Goal: Task Accomplishment & Management: Use online tool/utility

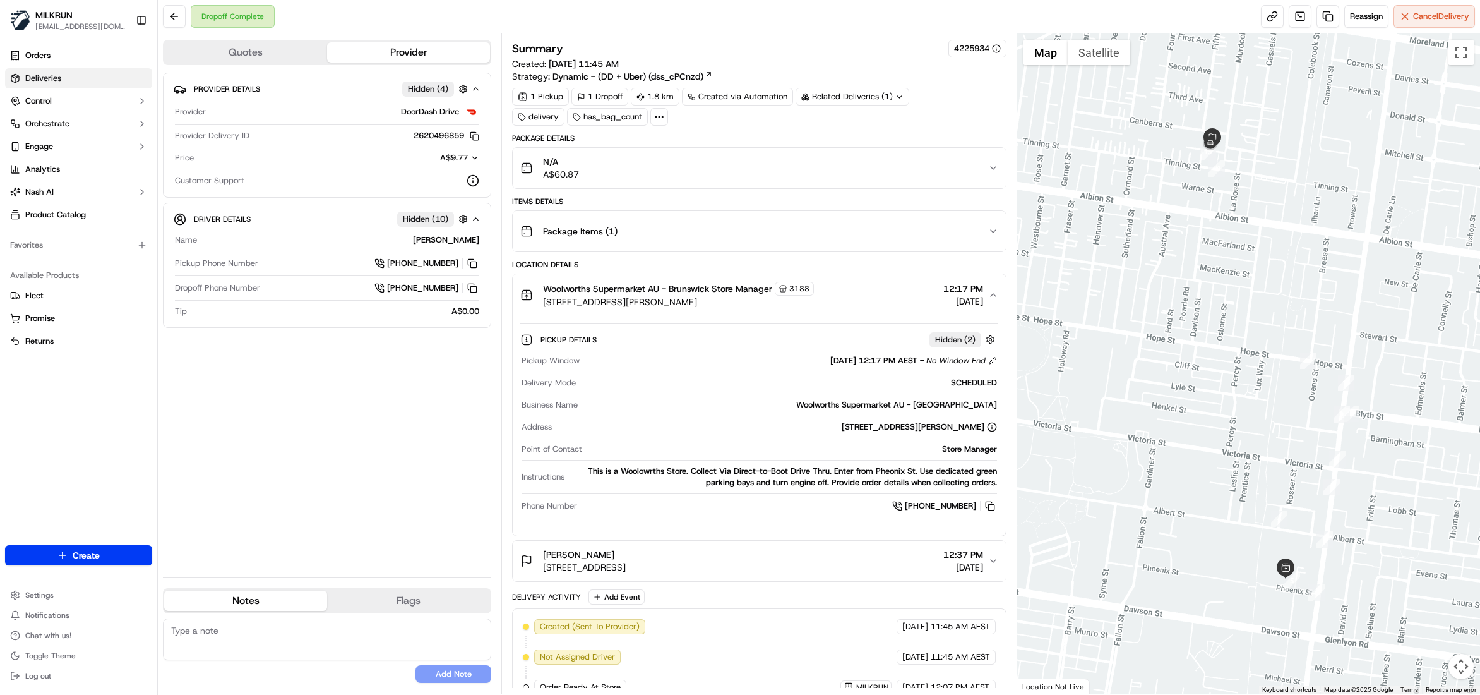
click at [53, 81] on span "Deliveries" at bounding box center [43, 78] width 36 height 11
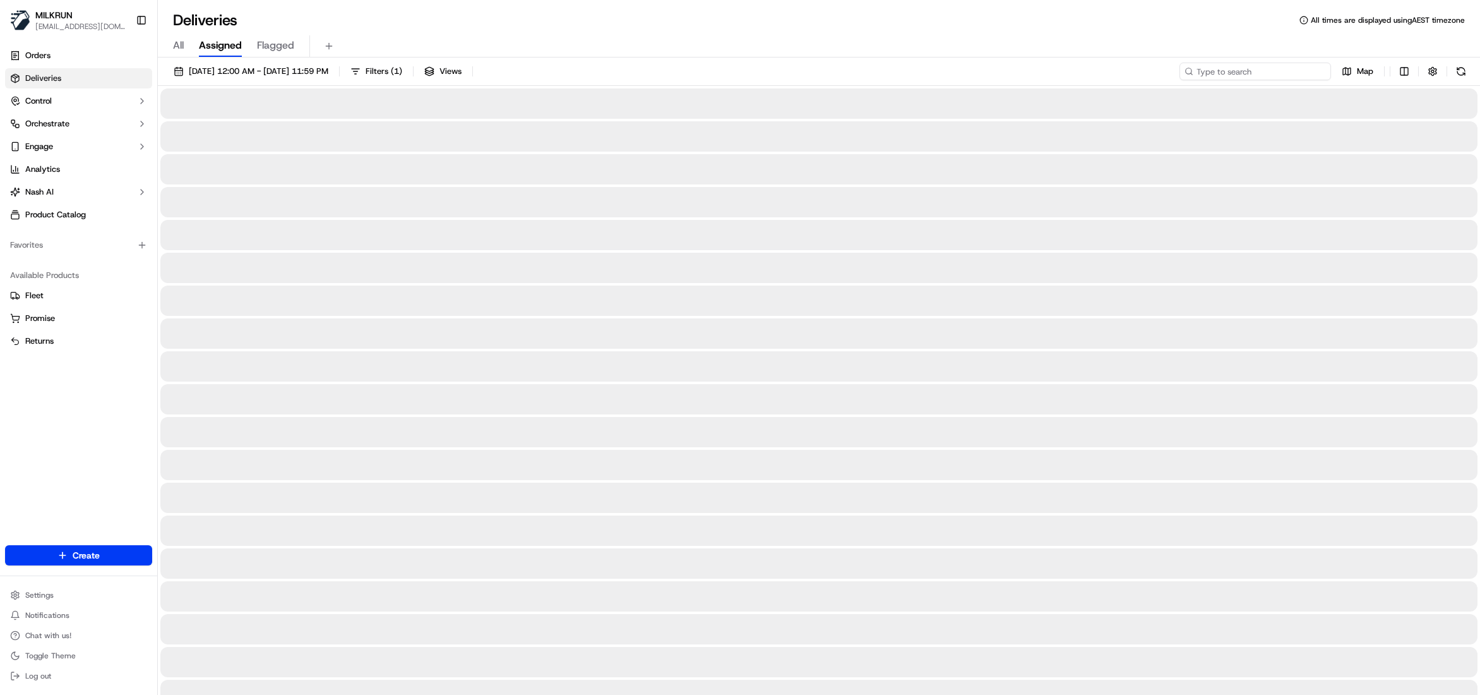
click at [1254, 78] on input at bounding box center [1255, 72] width 152 height 18
paste input "6b1f1a51-c634-4c2e-86c2-58feaf2320d4"
type input "6b1f1a51-c634-4c2e-86c2-58feaf2320d4"
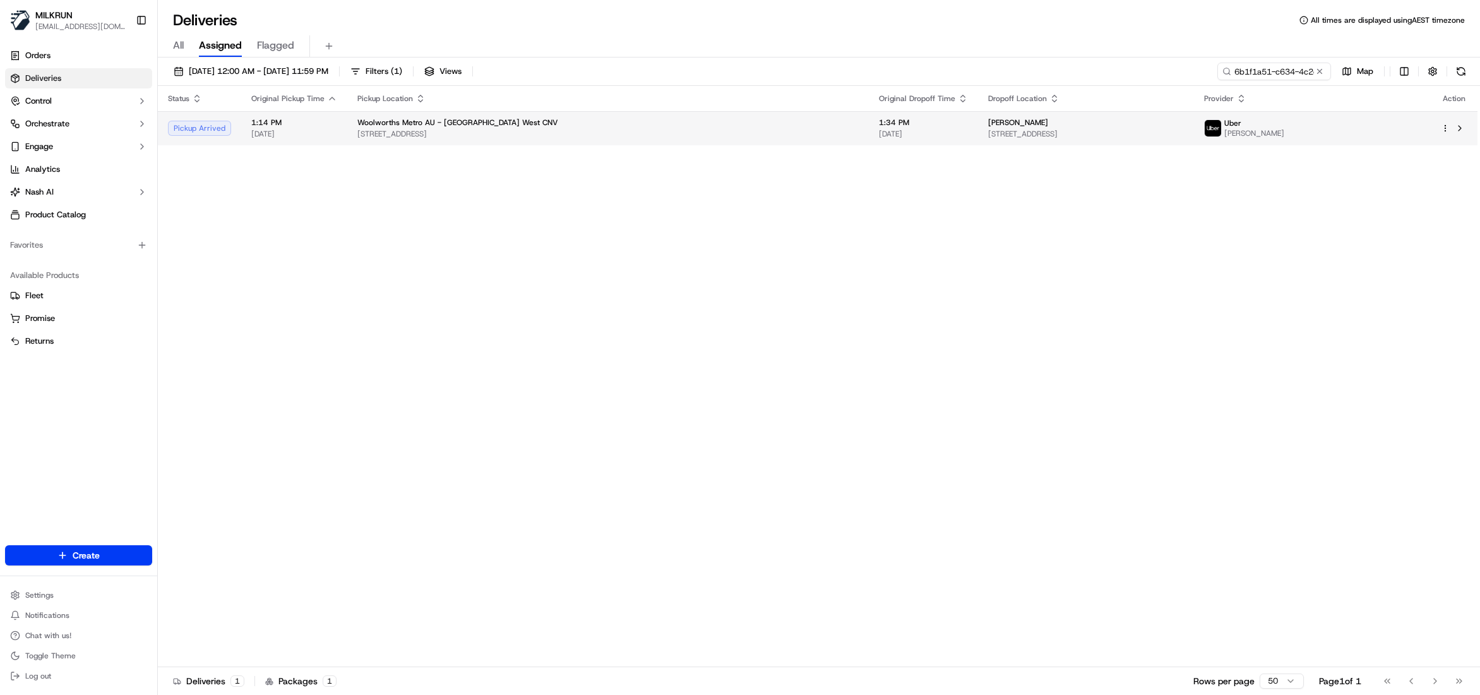
click at [988, 121] on span "[PERSON_NAME]" at bounding box center [1018, 122] width 60 height 10
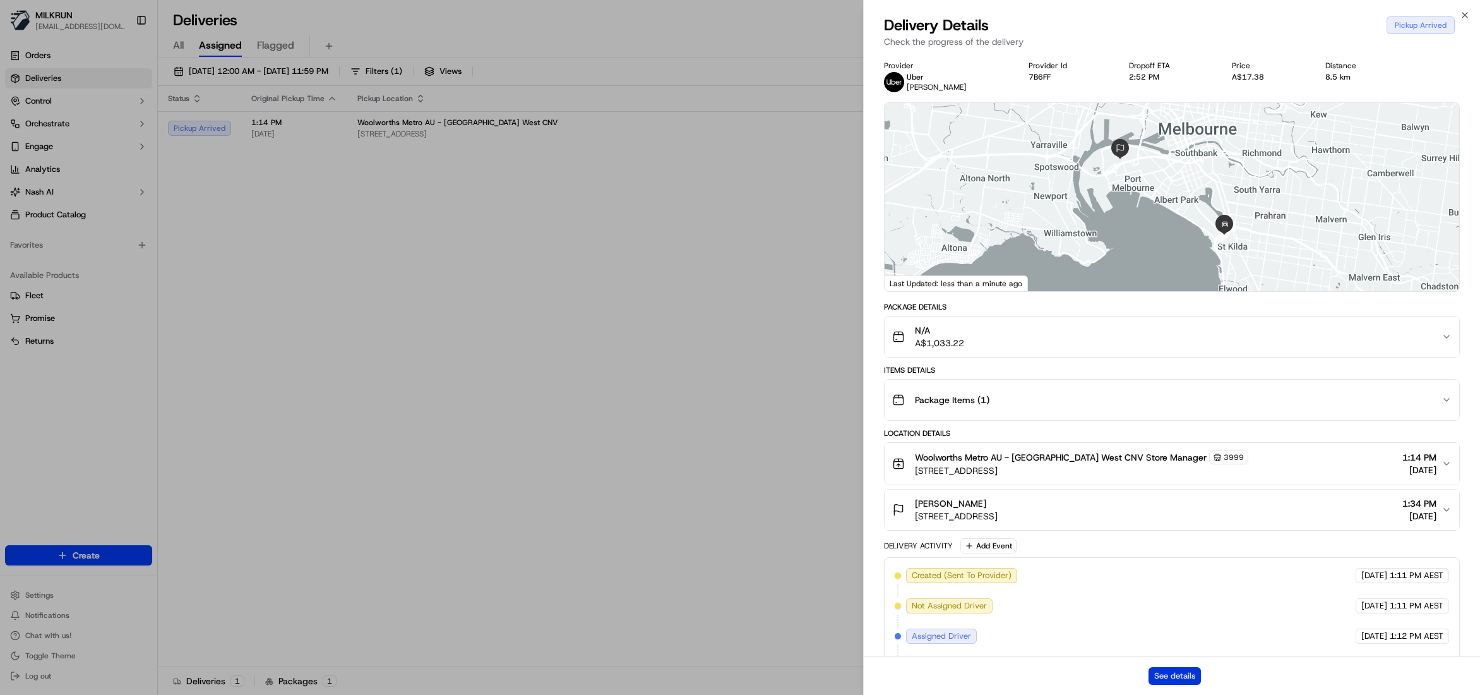
click at [1152, 676] on button "See details" at bounding box center [1175, 676] width 52 height 18
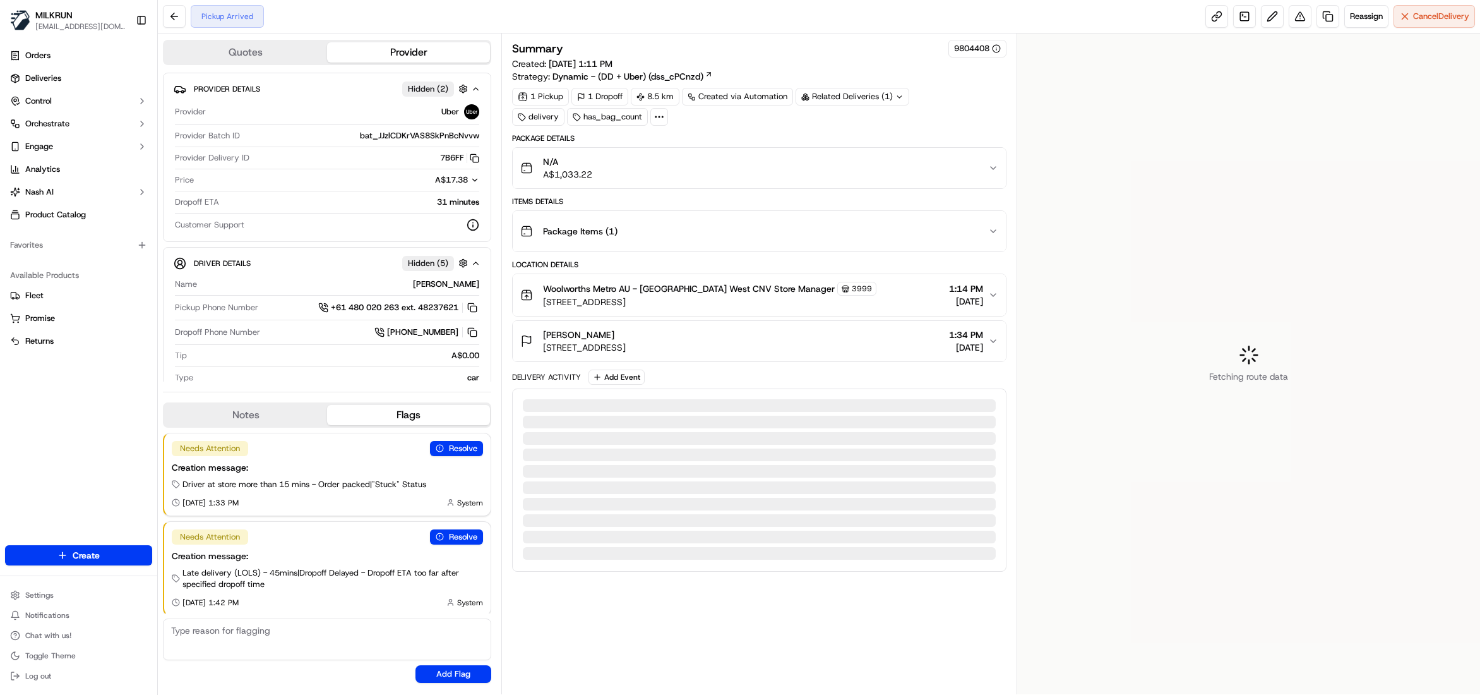
scroll to position [4, 0]
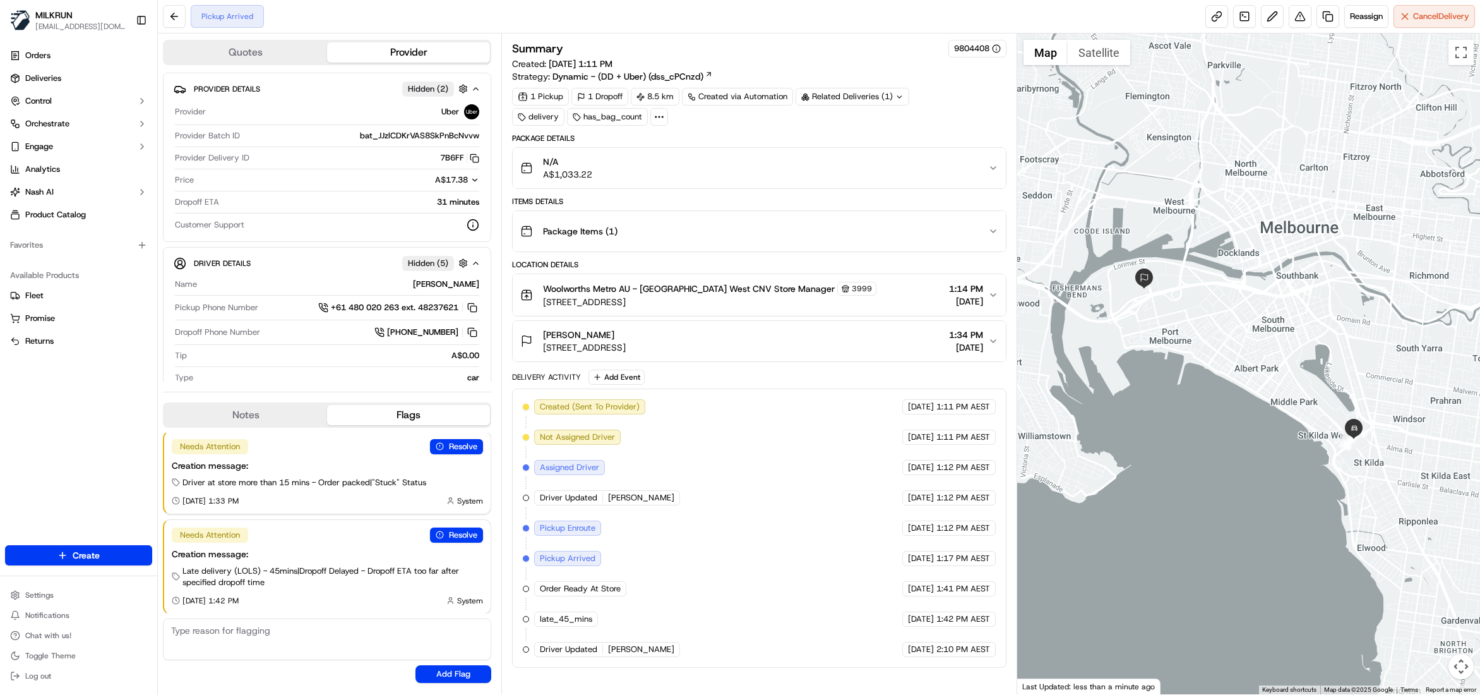
click at [1463, 666] on button "Map camera controls" at bounding box center [1460, 666] width 25 height 25
click at [1436, 607] on button "Zoom in" at bounding box center [1429, 602] width 25 height 25
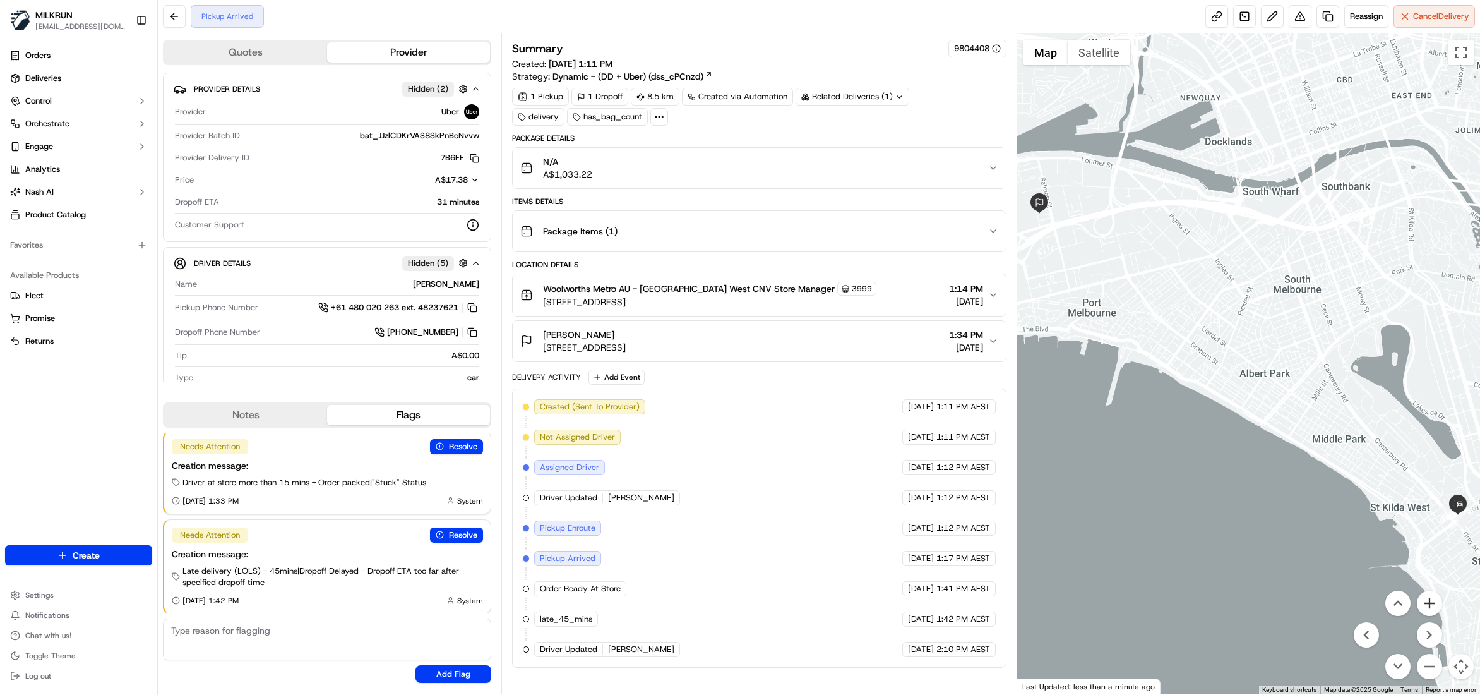
click at [1436, 607] on button "Zoom in" at bounding box center [1429, 602] width 25 height 25
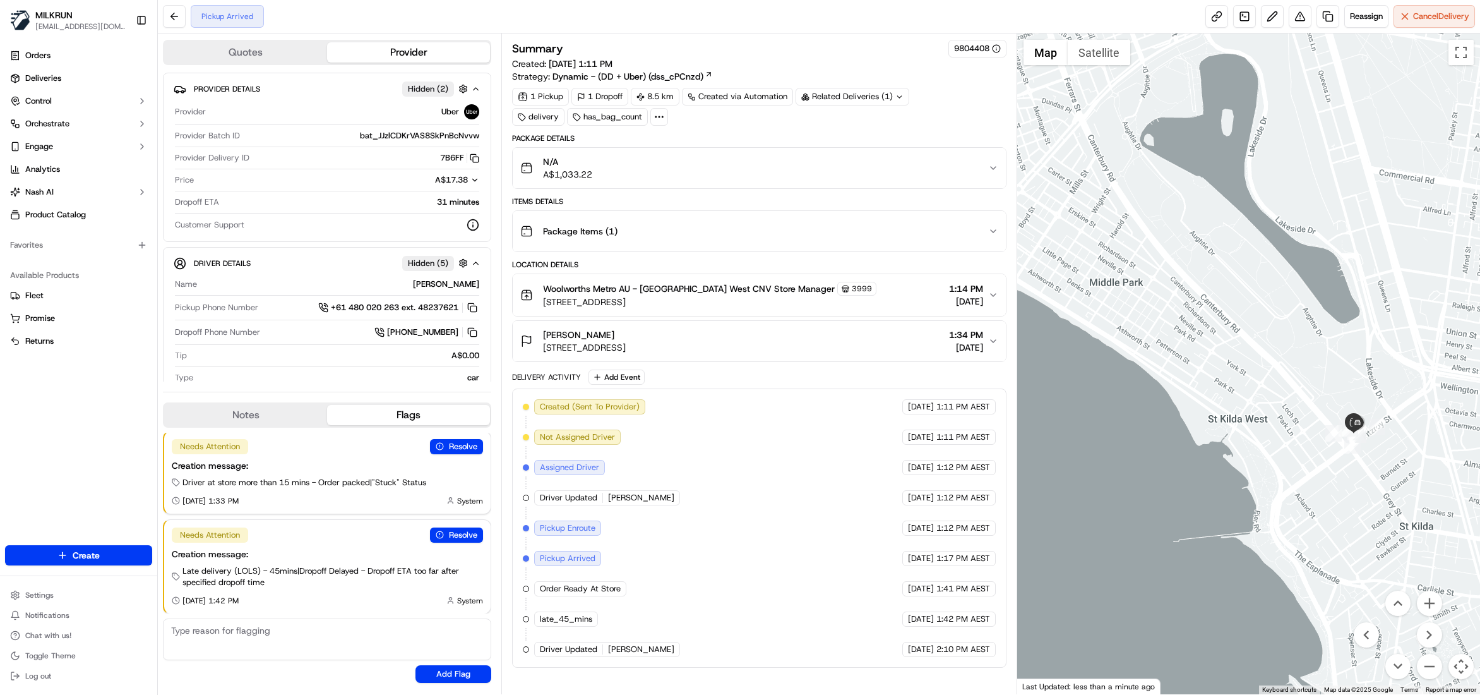
drag, startPoint x: 1369, startPoint y: 487, endPoint x: 1056, endPoint y: 256, distance: 389.2
click at [1056, 256] on div at bounding box center [1248, 363] width 463 height 660
click at [1430, 611] on button "Zoom in" at bounding box center [1429, 602] width 25 height 25
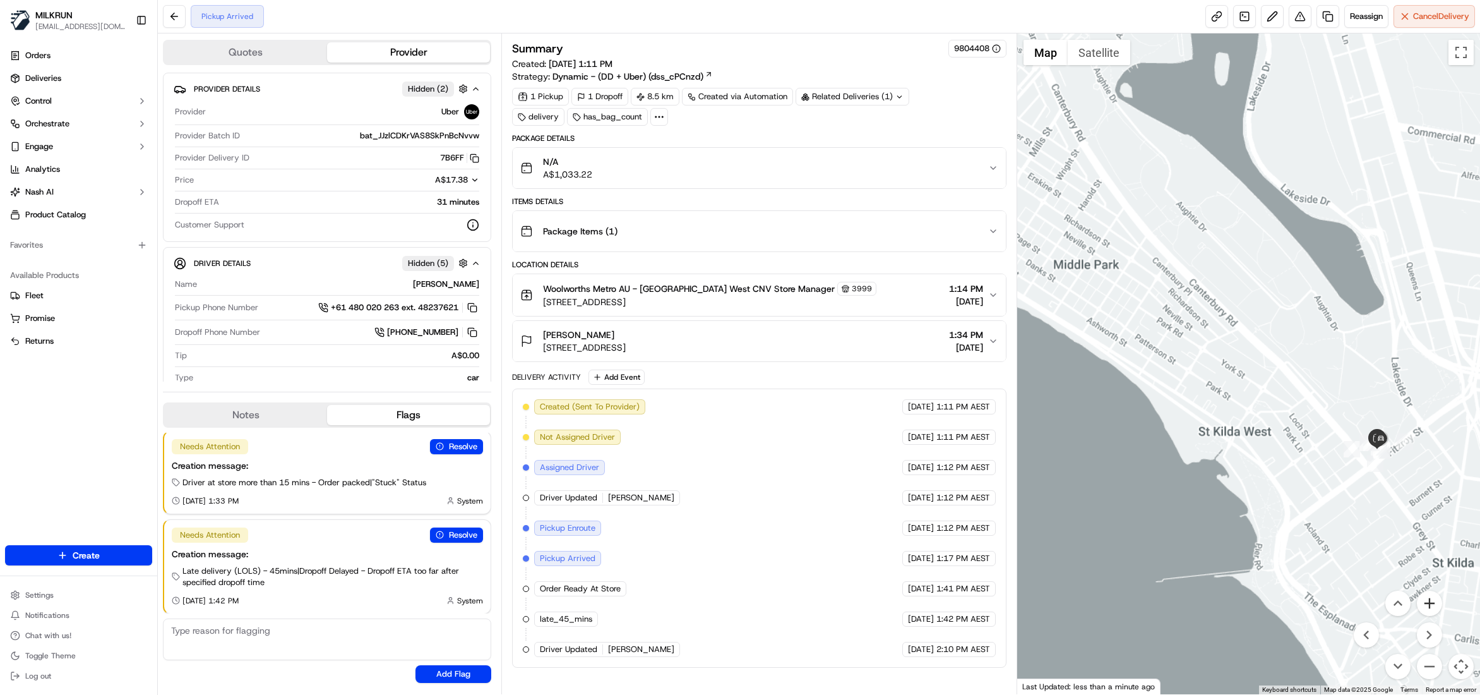
click at [1430, 611] on button "Zoom in" at bounding box center [1429, 602] width 25 height 25
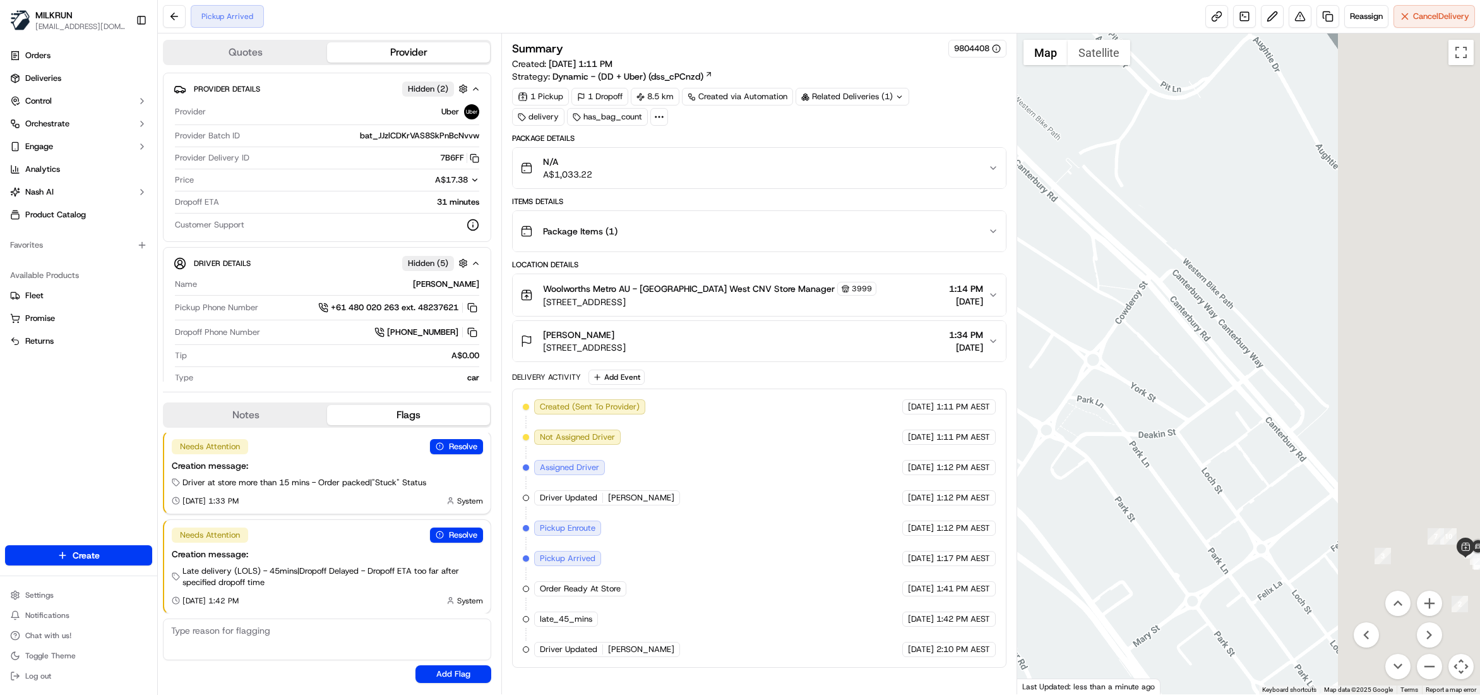
drag, startPoint x: 1395, startPoint y: 508, endPoint x: 1162, endPoint y: 413, distance: 250.9
click at [1162, 413] on div at bounding box center [1248, 363] width 463 height 660
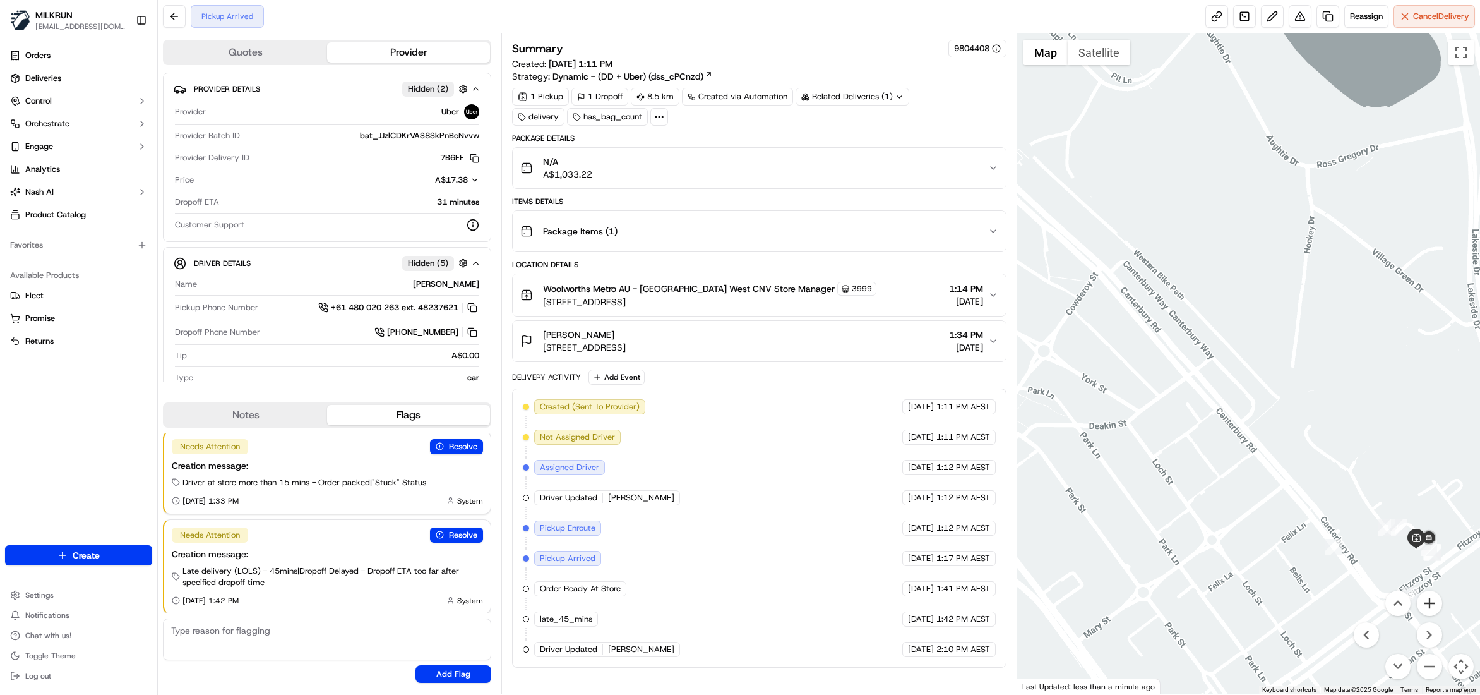
click at [1428, 595] on button "Zoom in" at bounding box center [1429, 602] width 25 height 25
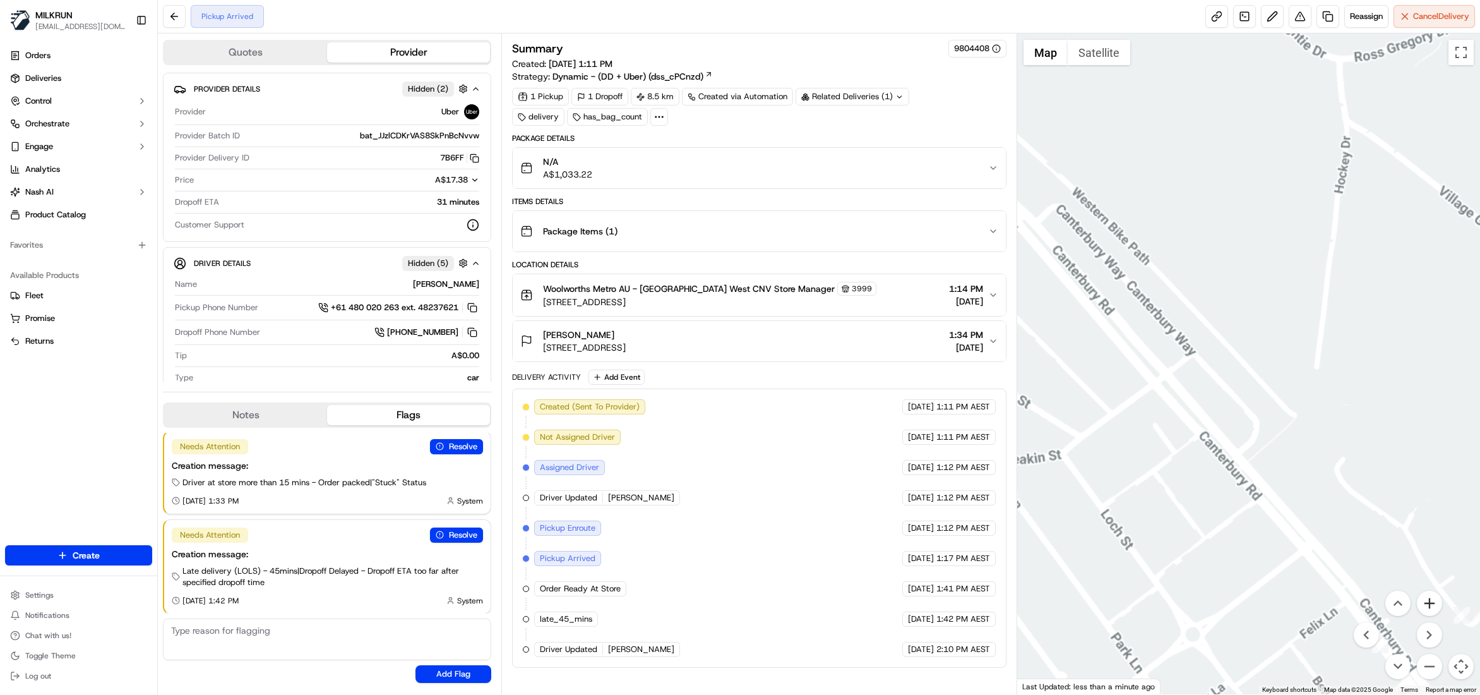
click at [1428, 595] on button "Zoom in" at bounding box center [1429, 602] width 25 height 25
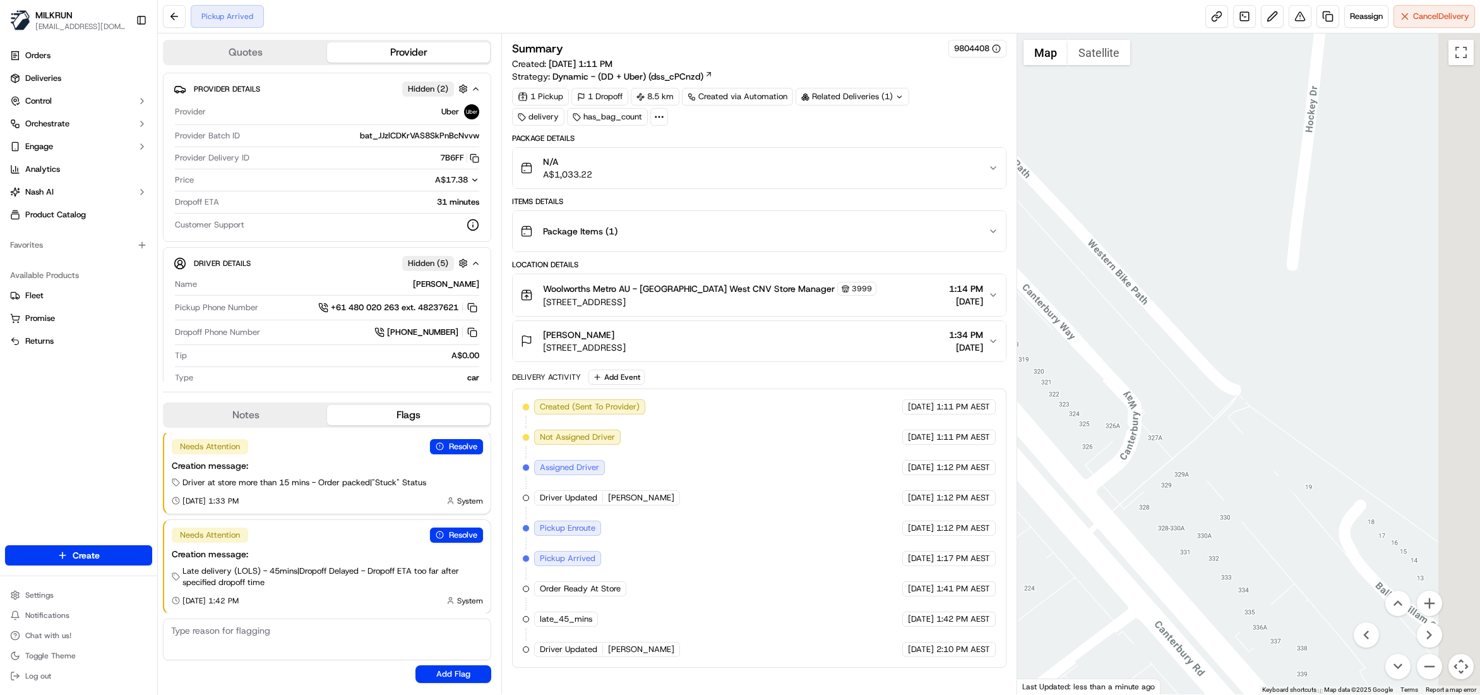
drag, startPoint x: 1387, startPoint y: 446, endPoint x: 1148, endPoint y: 294, distance: 283.6
click at [1211, 325] on div at bounding box center [1248, 363] width 463 height 660
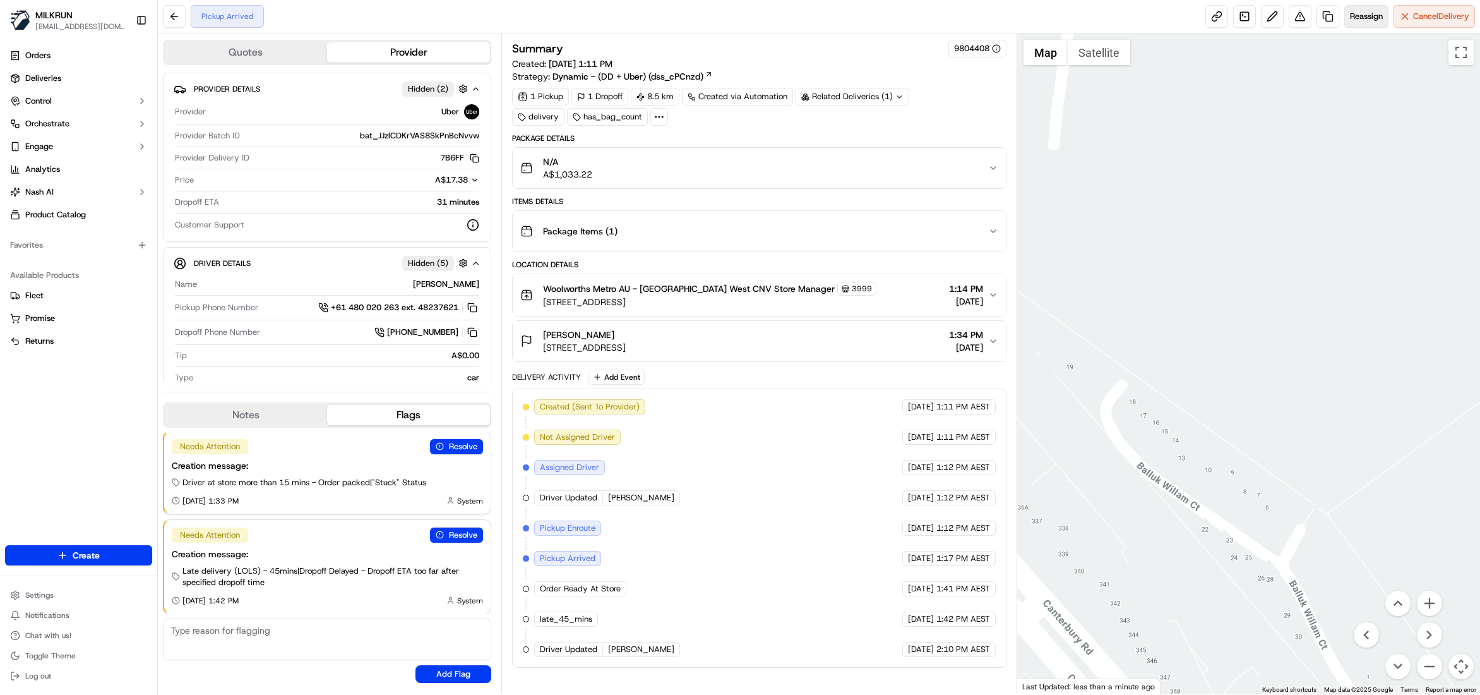
click at [1364, 20] on span "Reassign" at bounding box center [1366, 16] width 33 height 11
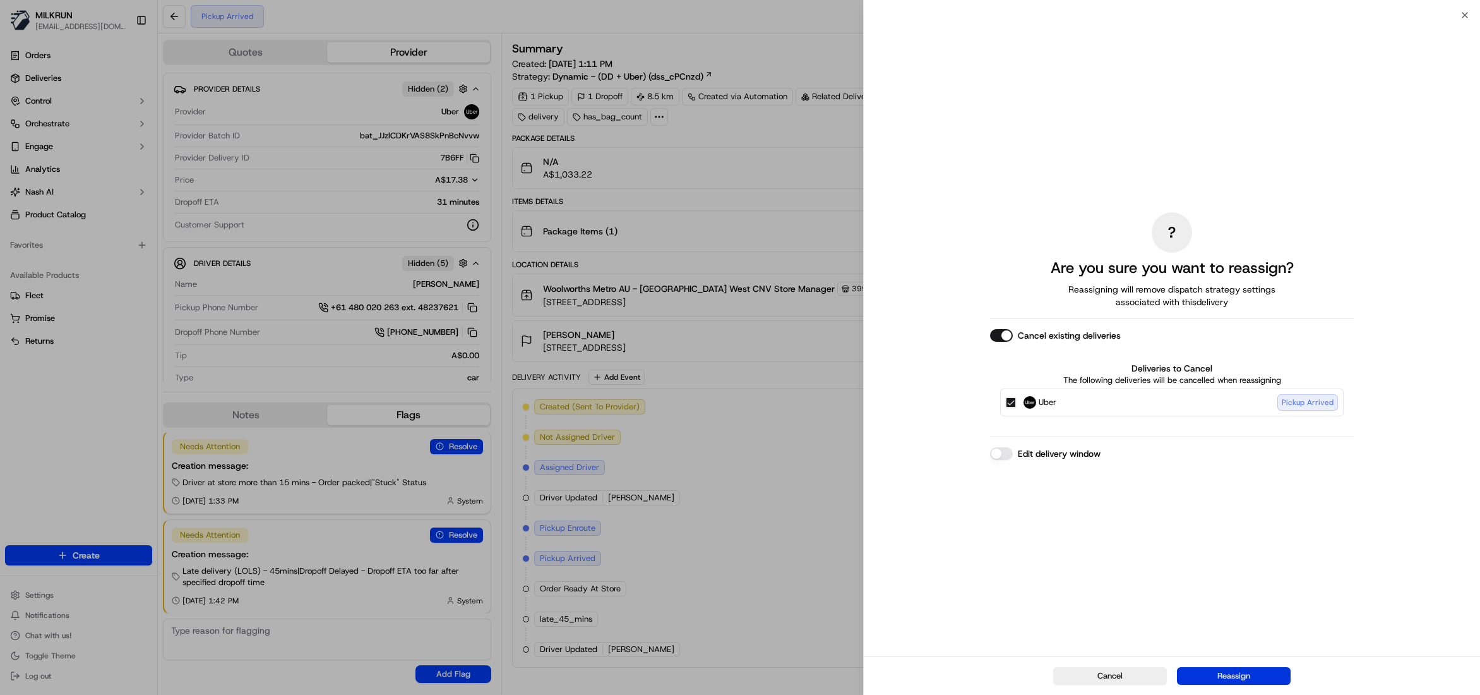
click at [1251, 676] on button "Reassign" at bounding box center [1234, 676] width 114 height 18
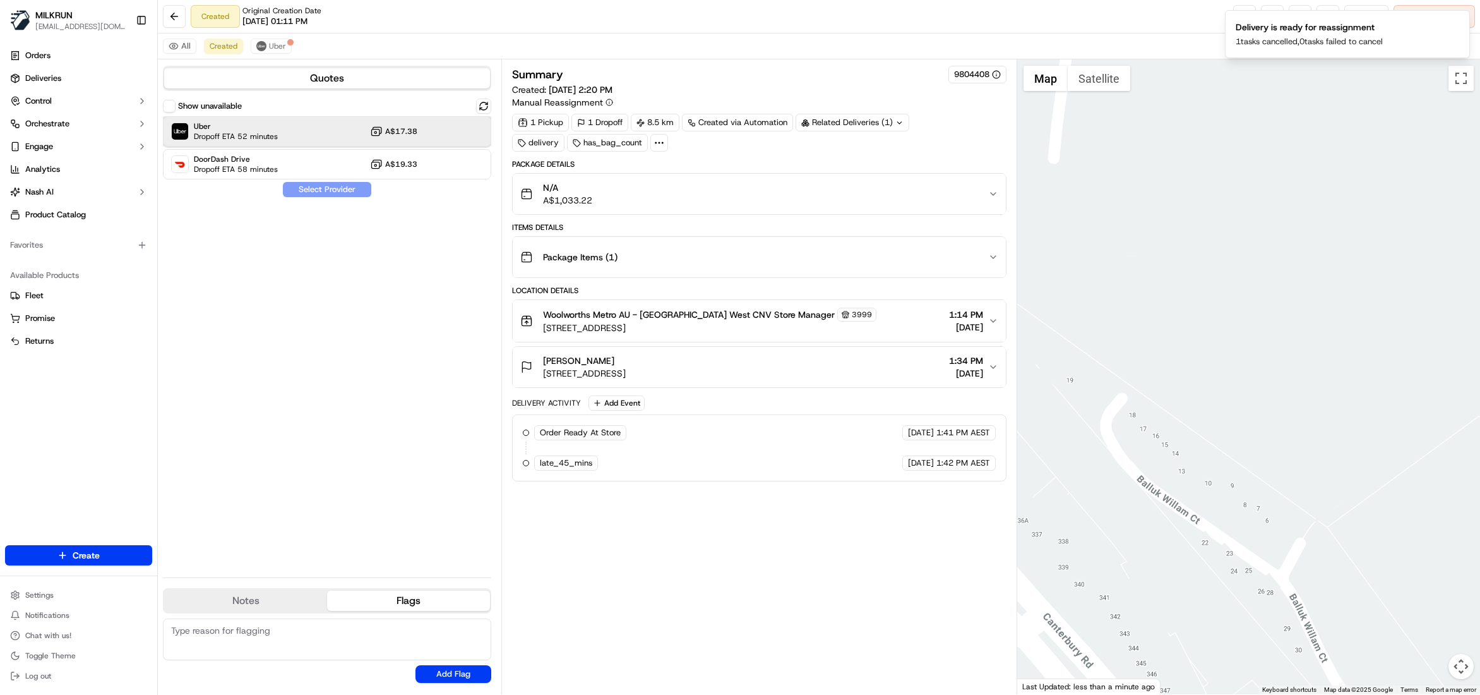
click at [233, 135] on span "Dropoff ETA 52 minutes" at bounding box center [236, 136] width 84 height 10
click at [311, 192] on button "Assign Provider" at bounding box center [327, 189] width 90 height 15
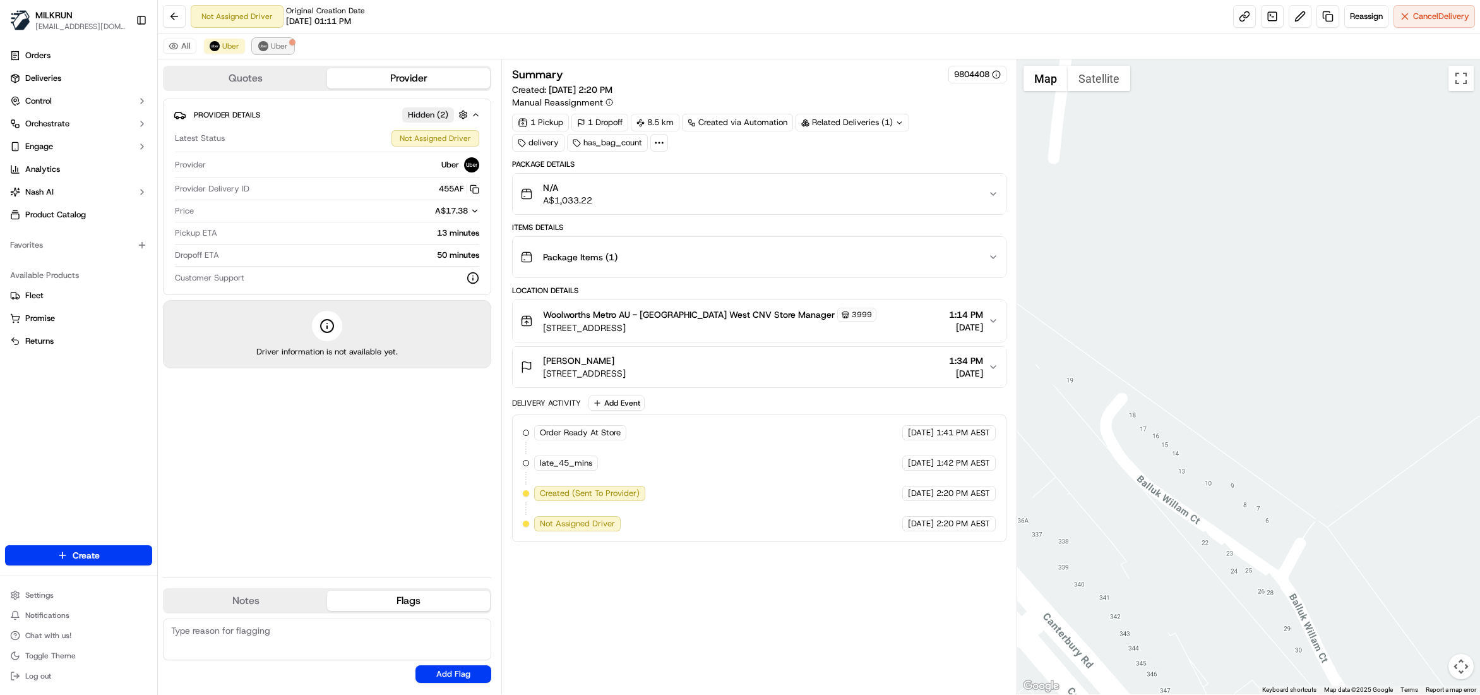
click at [283, 45] on span "Uber" at bounding box center [279, 46] width 17 height 10
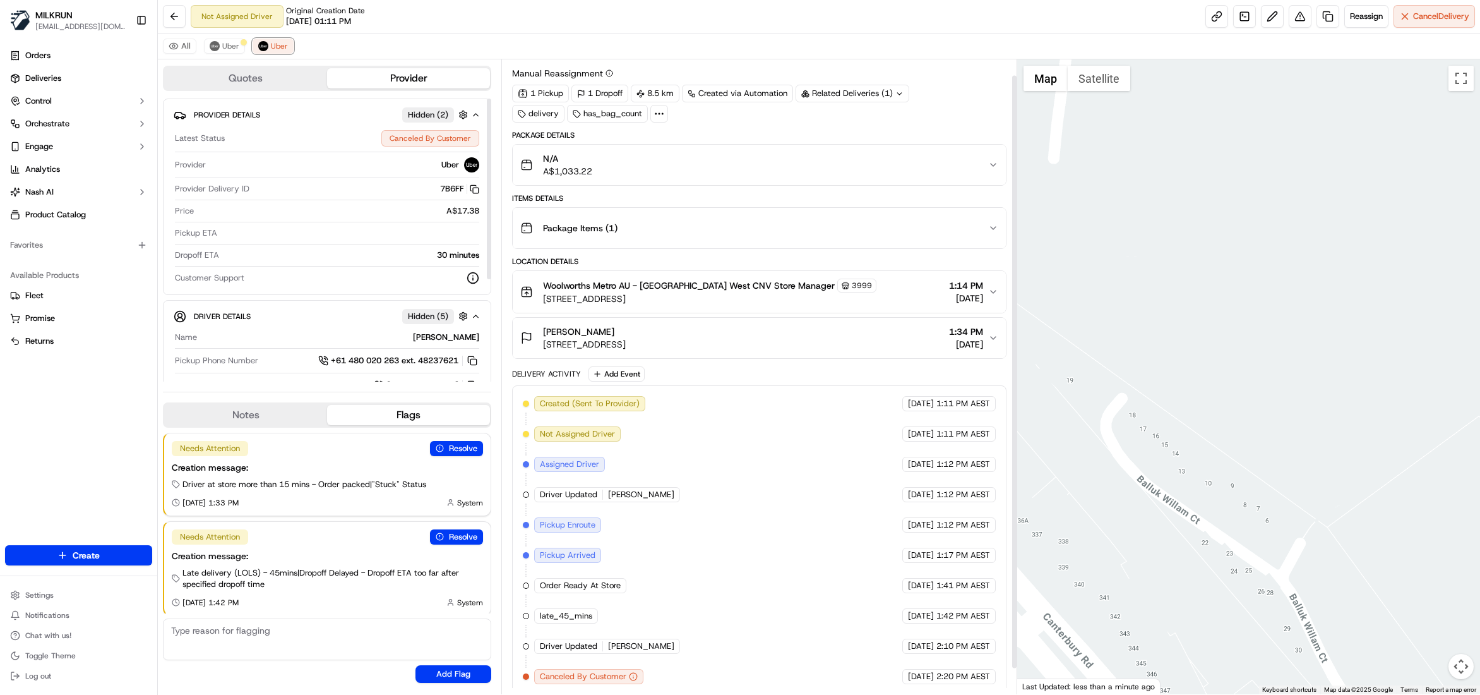
scroll to position [44, 0]
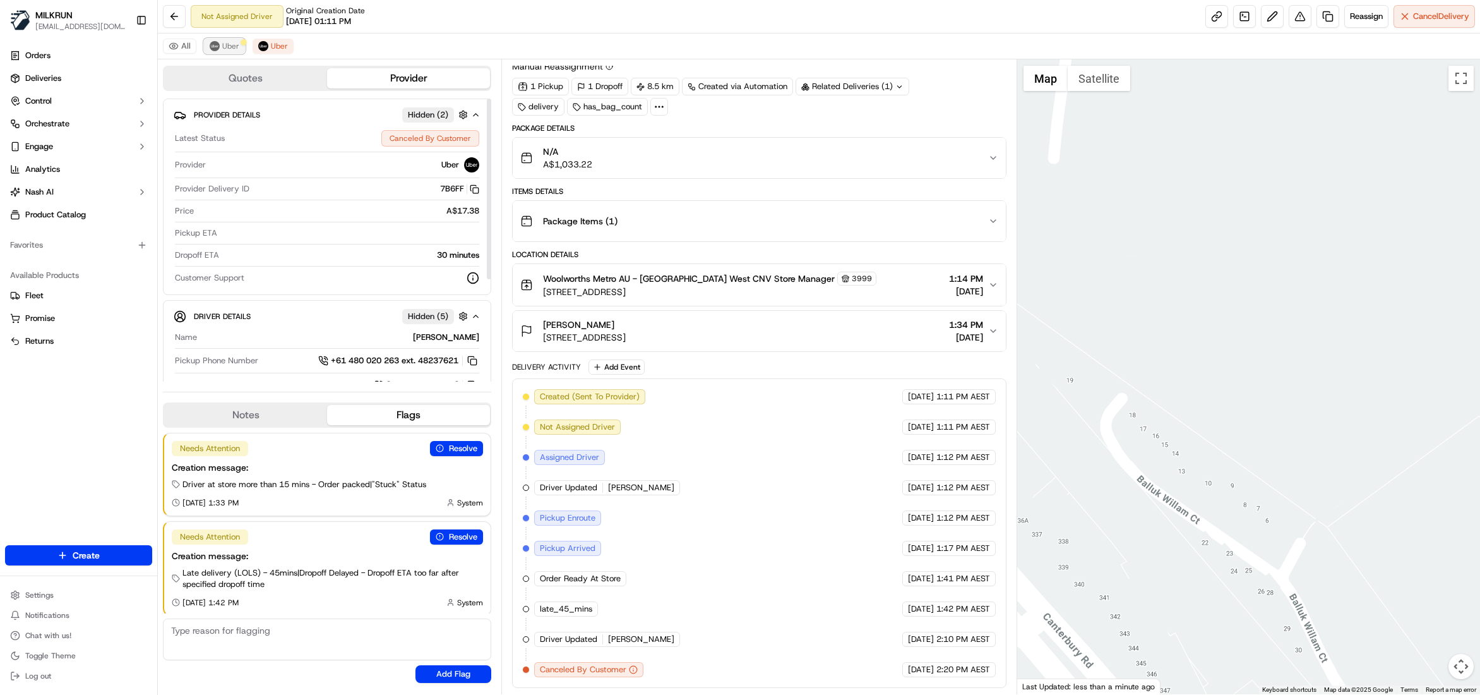
click at [230, 48] on span "Uber" at bounding box center [230, 46] width 17 height 10
